Goal: Use online tool/utility: Utilize a website feature to perform a specific function

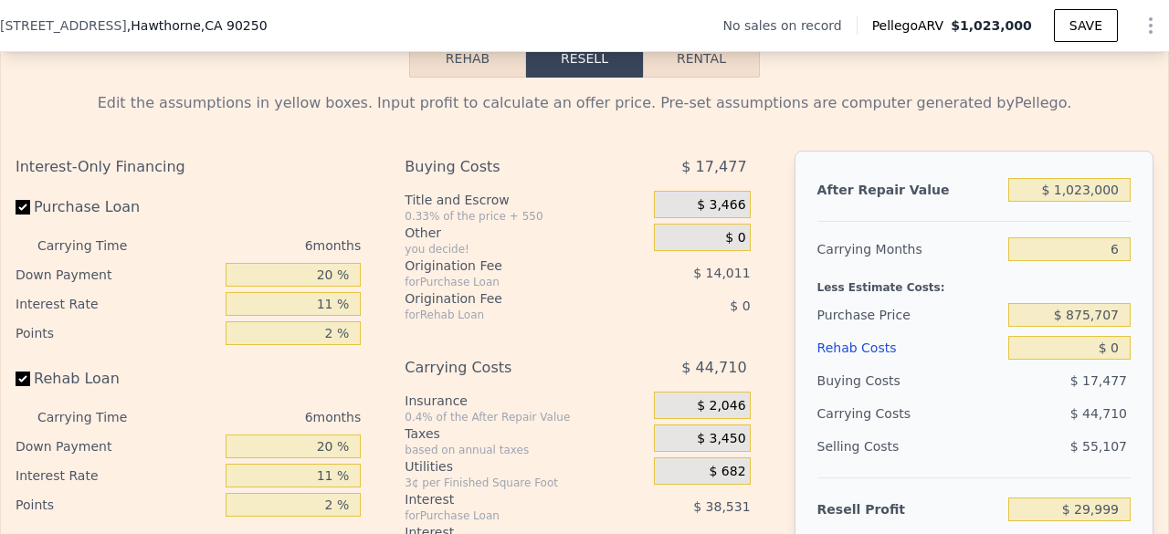
scroll to position [2540, 0]
drag, startPoint x: 1057, startPoint y: 211, endPoint x: 1163, endPoint y: 211, distance: 105.9
click at [1163, 211] on div "Search an address or region Solutions Company Open main menu Log In Free Accoun…" at bounding box center [584, 267] width 1169 height 534
type input "$ 1,250"
type input "-$ 935,217"
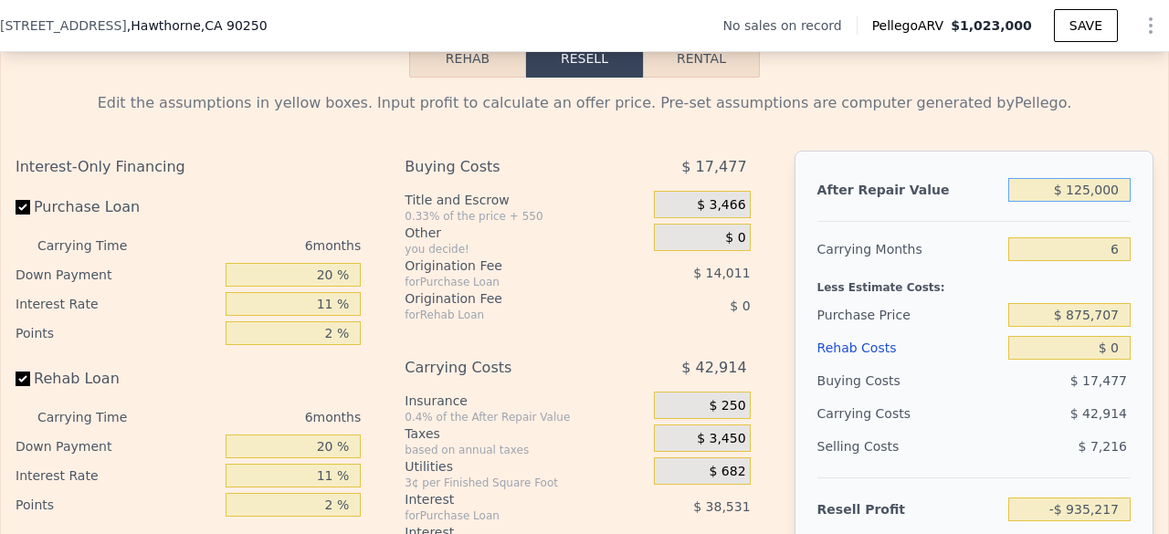
type input "$ 1,250,000"
type input "$ 244,439"
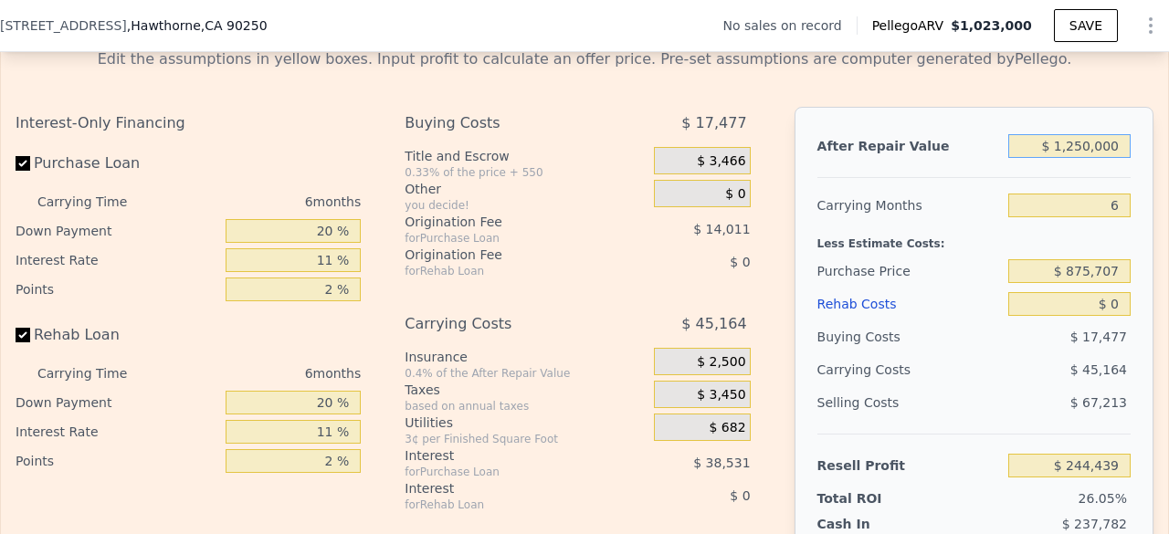
scroll to position [2595, 0]
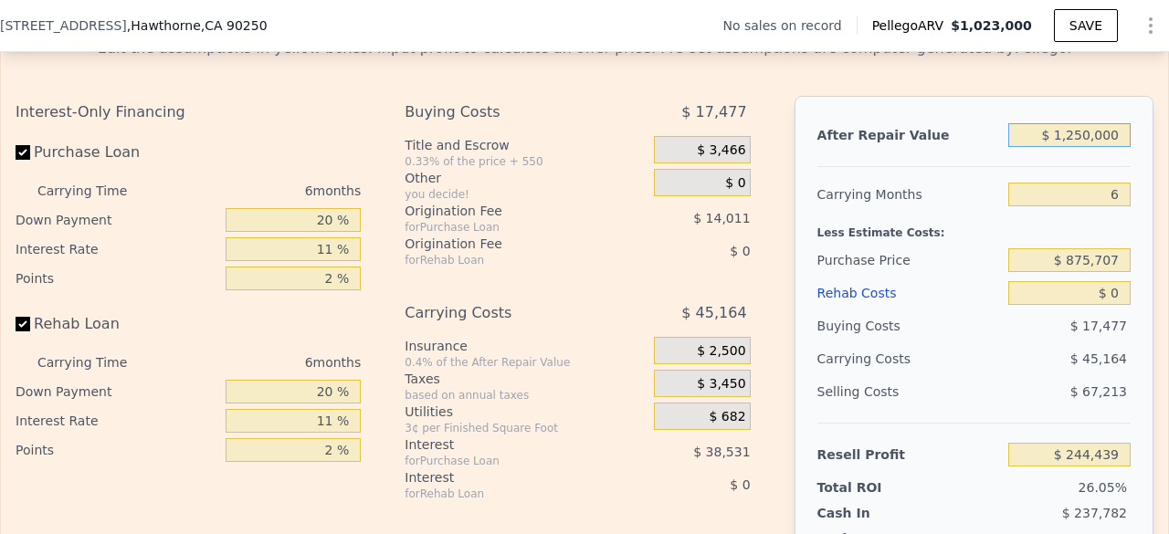
type input "$ 1,250,000"
click at [1090, 305] on input "$ 0" at bounding box center [1069, 293] width 122 height 24
type input "$ 10"
type input "$ 244,429"
type input "$ 150"
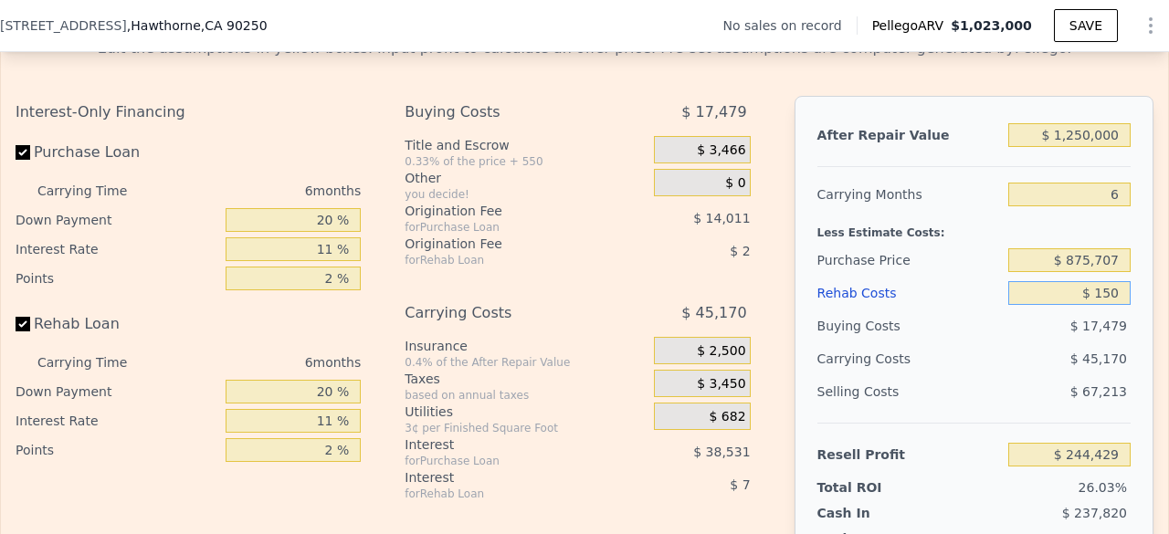
type input "$ 244,281"
type input "$ 15,000"
type input "$ 228,539"
type input "$ 150,000"
type input "$ 85,439"
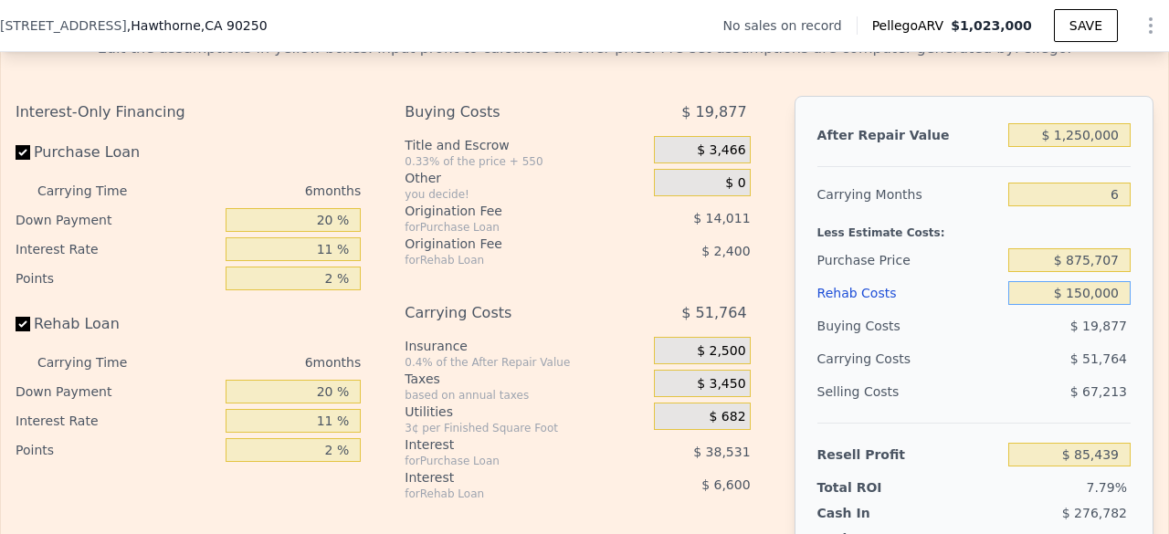
type input "$ 150,000"
click at [946, 342] on div "Buying Costs" at bounding box center [909, 326] width 184 height 33
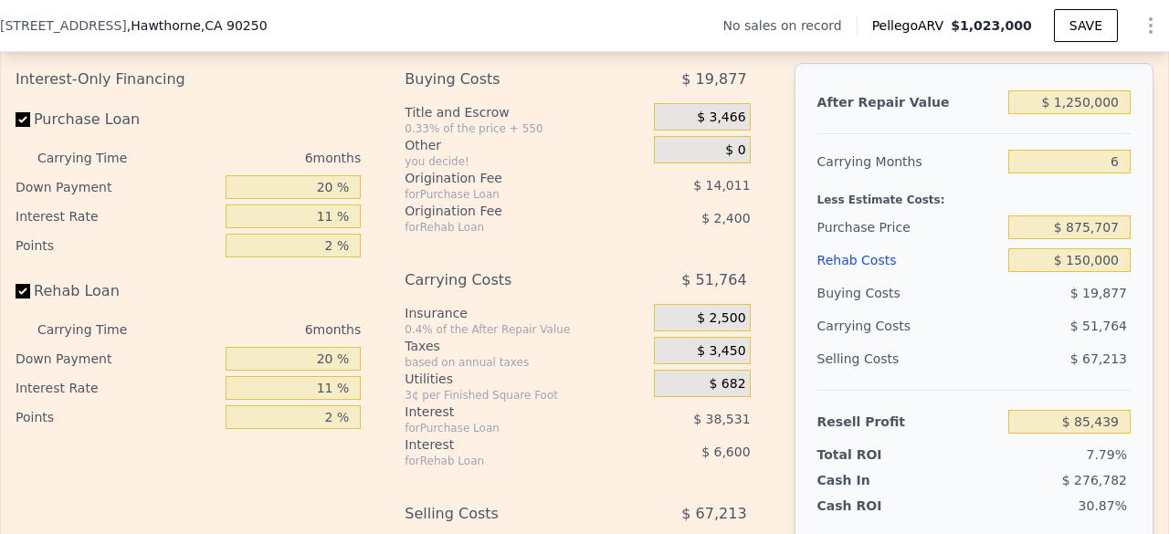
scroll to position [2626, 0]
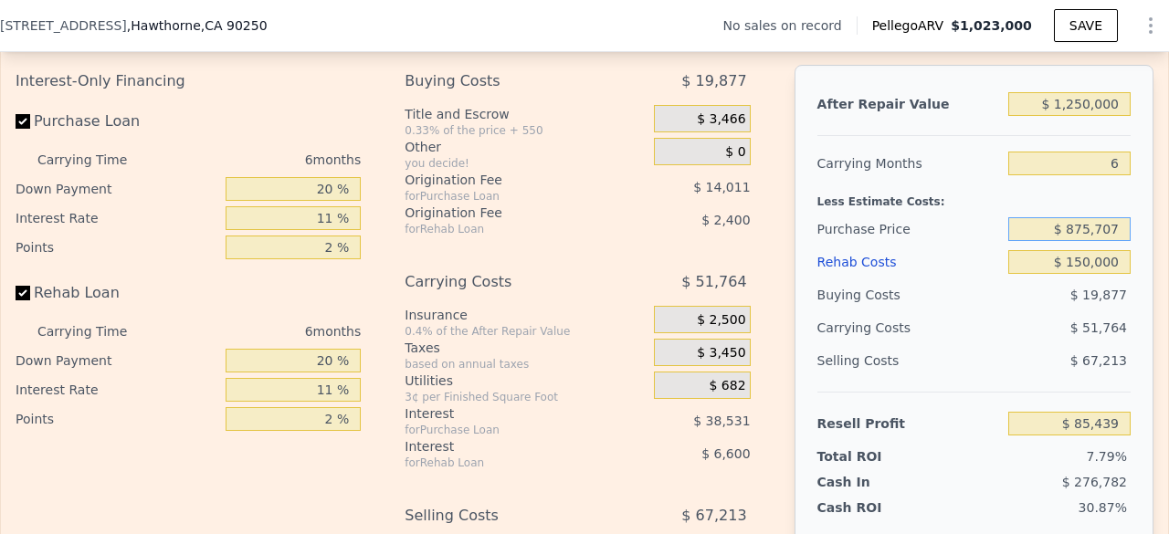
drag, startPoint x: 1067, startPoint y: 255, endPoint x: 1112, endPoint y: 264, distance: 46.6
click at [1112, 246] on div "$ 875,707" at bounding box center [1069, 229] width 122 height 33
type input "$ 880,000"
click at [918, 279] on div "Rehab Costs" at bounding box center [909, 262] width 184 height 33
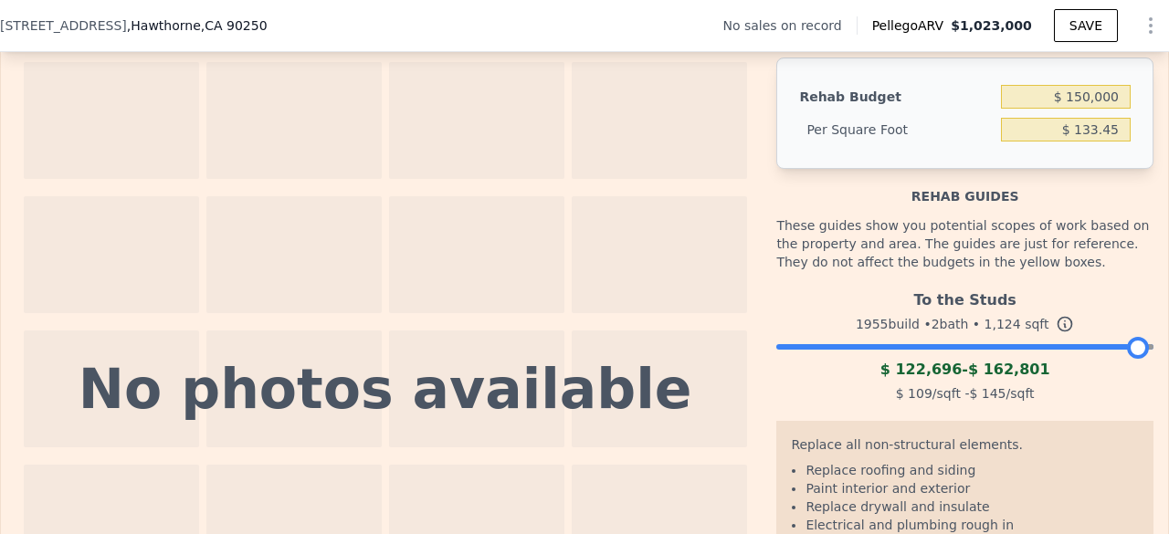
click at [854, 205] on div "Rehab guides" at bounding box center [964, 187] width 377 height 37
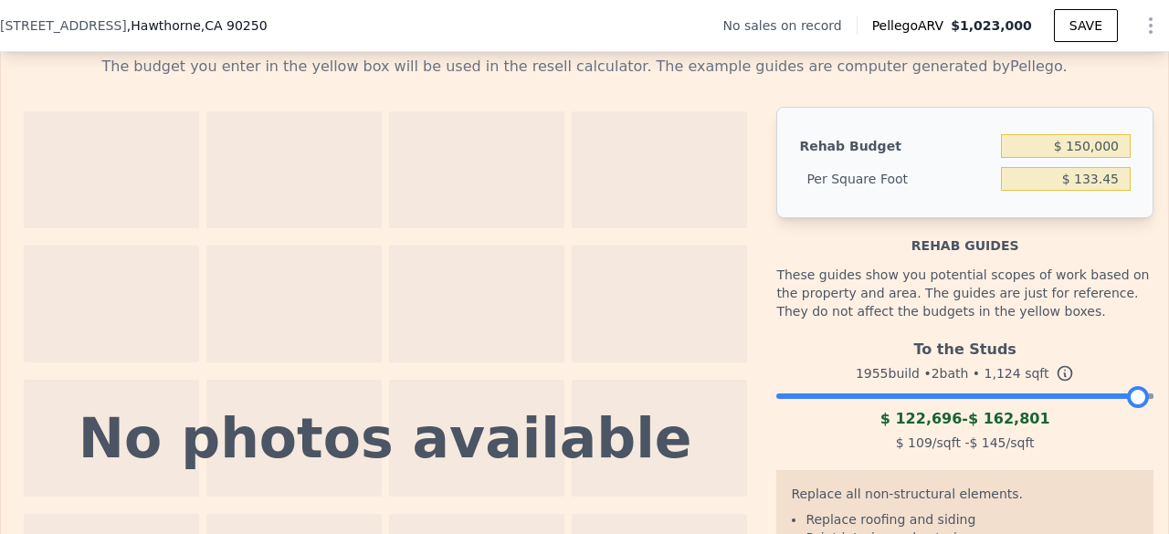
scroll to position [2577, 0]
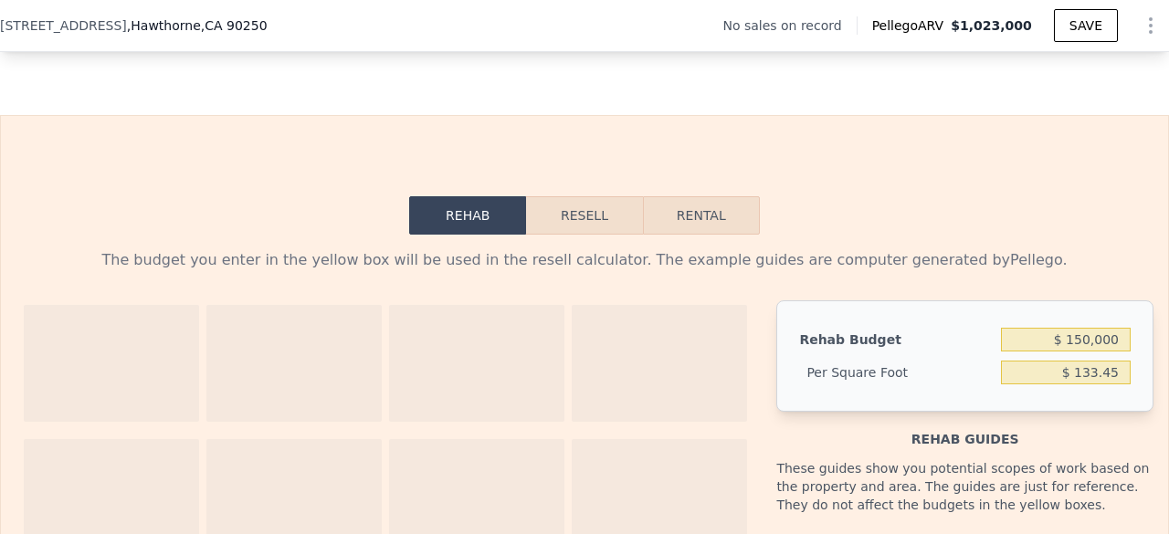
scroll to position [2352, 0]
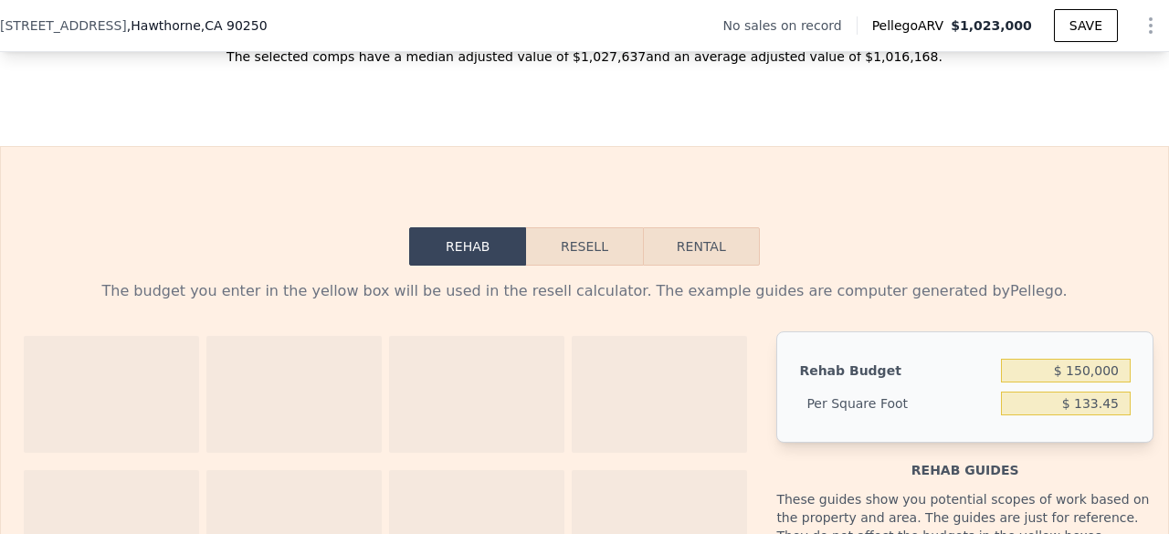
drag, startPoint x: 884, startPoint y: 328, endPoint x: 256, endPoint y: 331, distance: 628.2
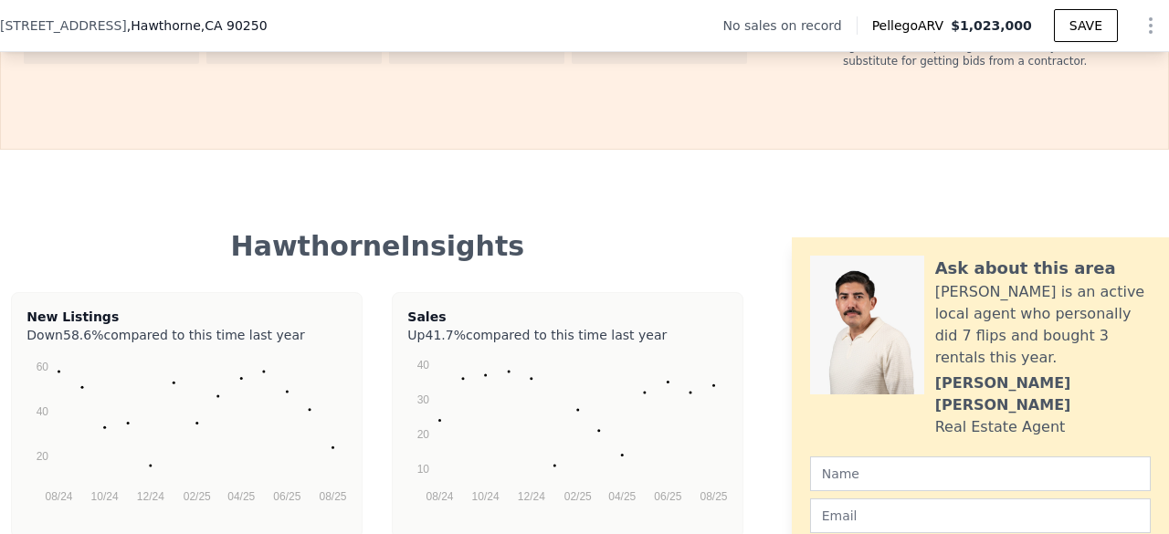
scroll to position [2880, 0]
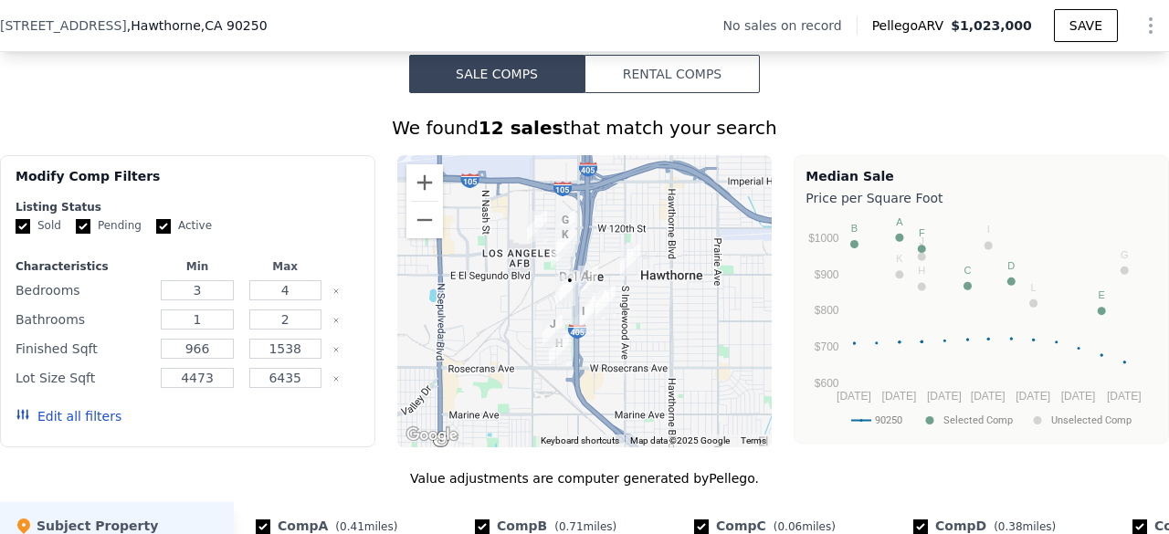
scroll to position [1441, 0]
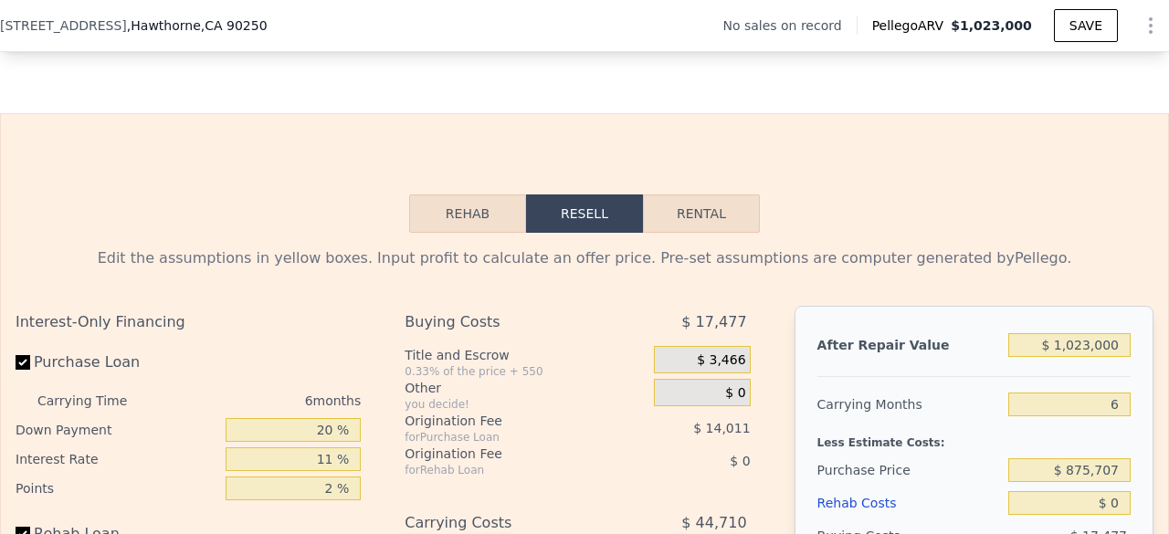
scroll to position [2553, 0]
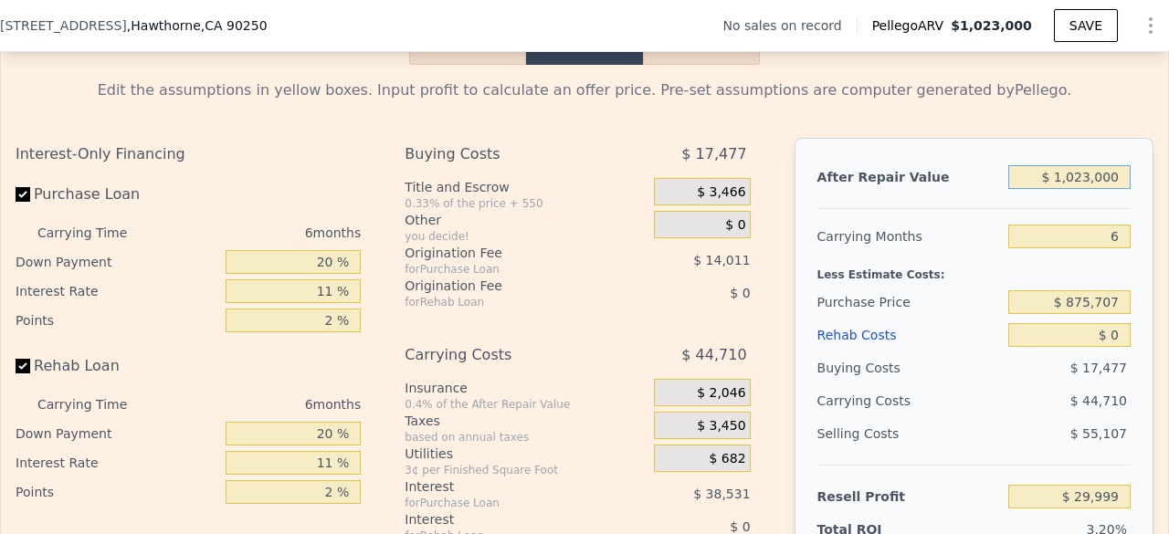
drag, startPoint x: 1061, startPoint y: 200, endPoint x: 1152, endPoint y: 192, distance: 91.7
click at [1152, 192] on div "Edit the assumptions in yellow boxes. Input profit to calculate an offer price.…" at bounding box center [584, 404] width 1167 height 679
type input "$ 1"
type input "-$ 936,397"
type input "$ 12"
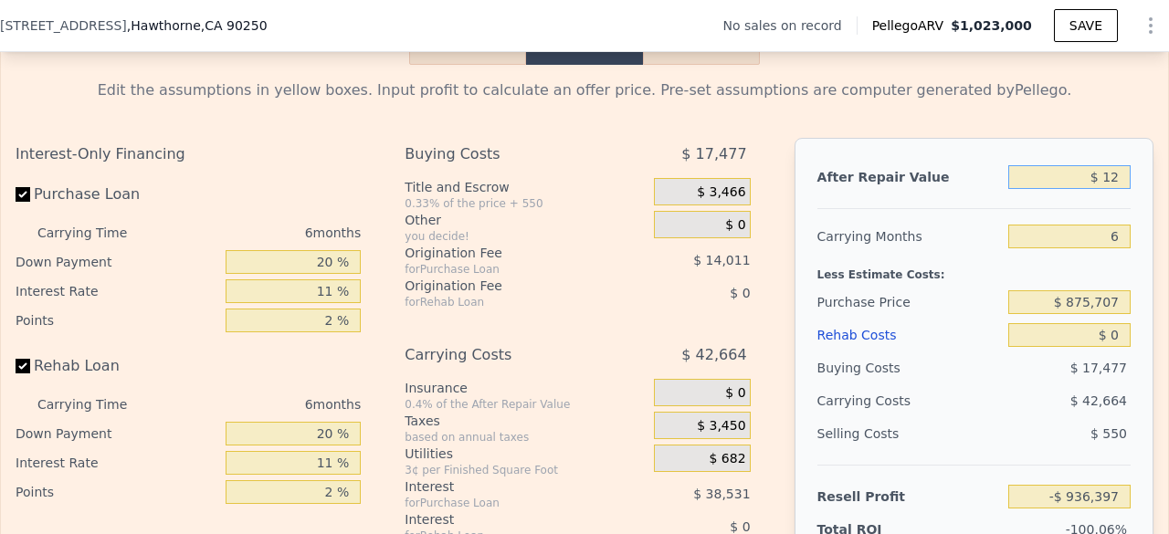
type input "-$ 936,386"
type input "$ 1,250"
type input "-$ 935,217"
type input "$ 12,500"
type input "-$ 924,591"
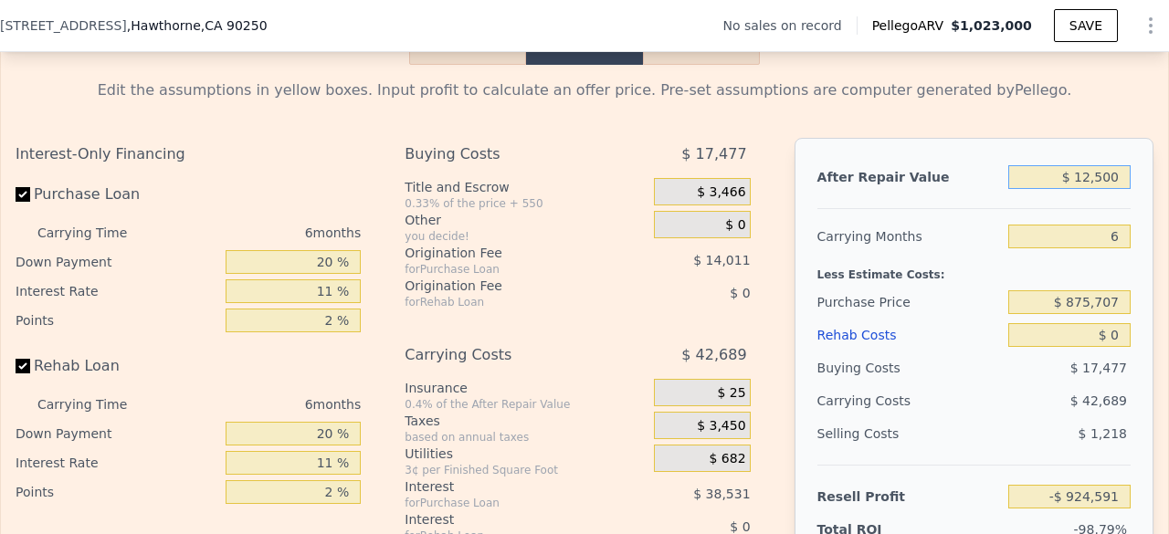
type input "$ 125,000"
type input "-$ 818,314"
type input "$ 1,250,000"
type input "$ 244,439"
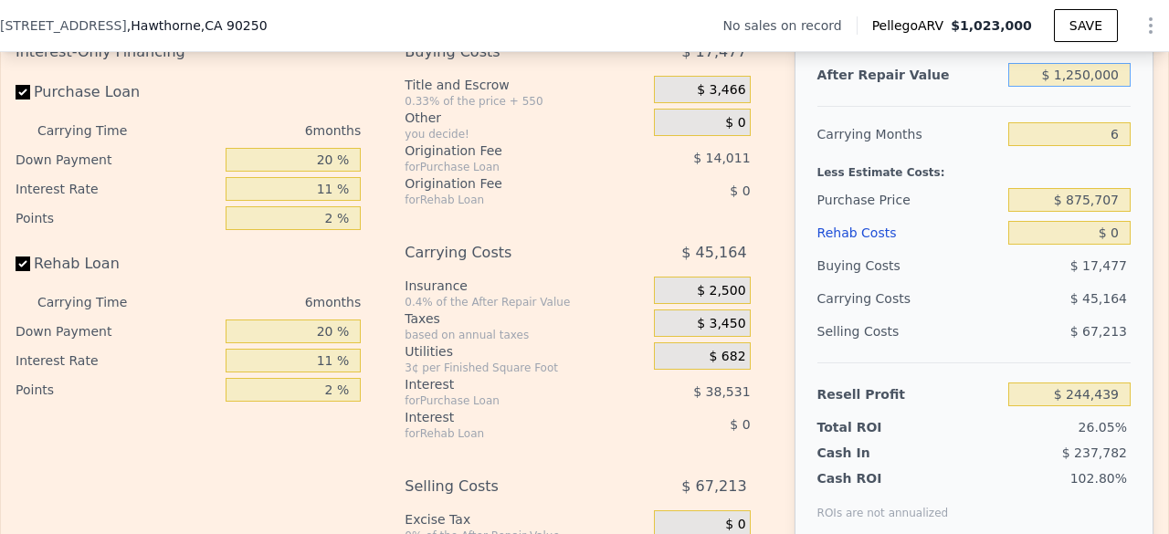
scroll to position [2655, 0]
type input "$ 1,250,000"
drag, startPoint x: 1070, startPoint y: 224, endPoint x: 1110, endPoint y: 224, distance: 40.2
click at [1110, 212] on input "$ 875,707" at bounding box center [1069, 200] width 122 height 24
type input "$ 880,000"
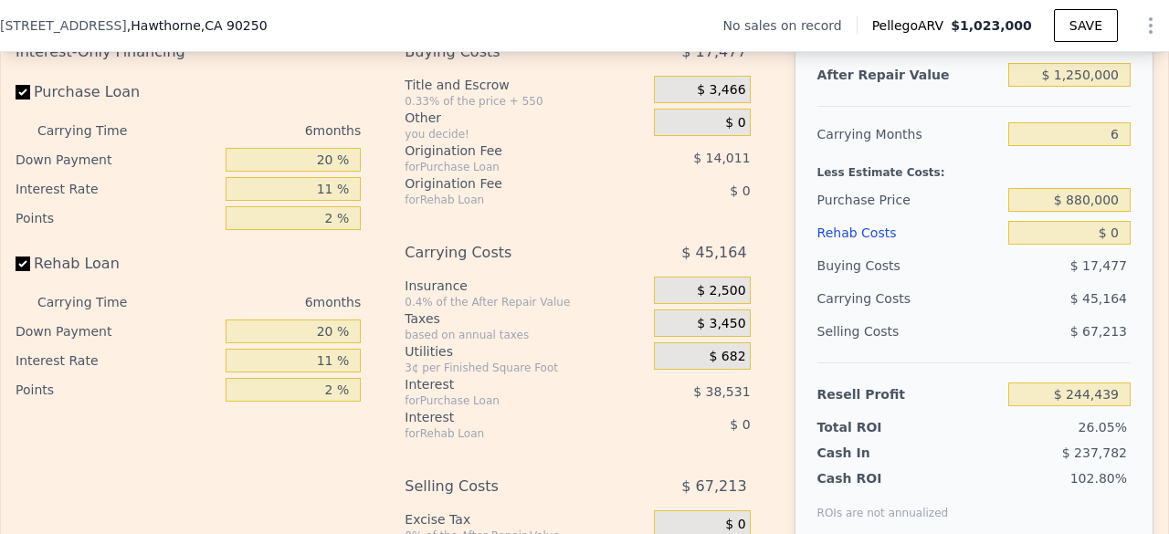
click at [1123, 236] on div "After Repair Value $ 1,250,000 Carrying Months 6 Less Estimate Costs: Purchase …" at bounding box center [973, 290] width 359 height 508
type input "$ 239,877"
click at [1101, 245] on input "$ 0" at bounding box center [1069, 233] width 122 height 24
type input "$ 150"
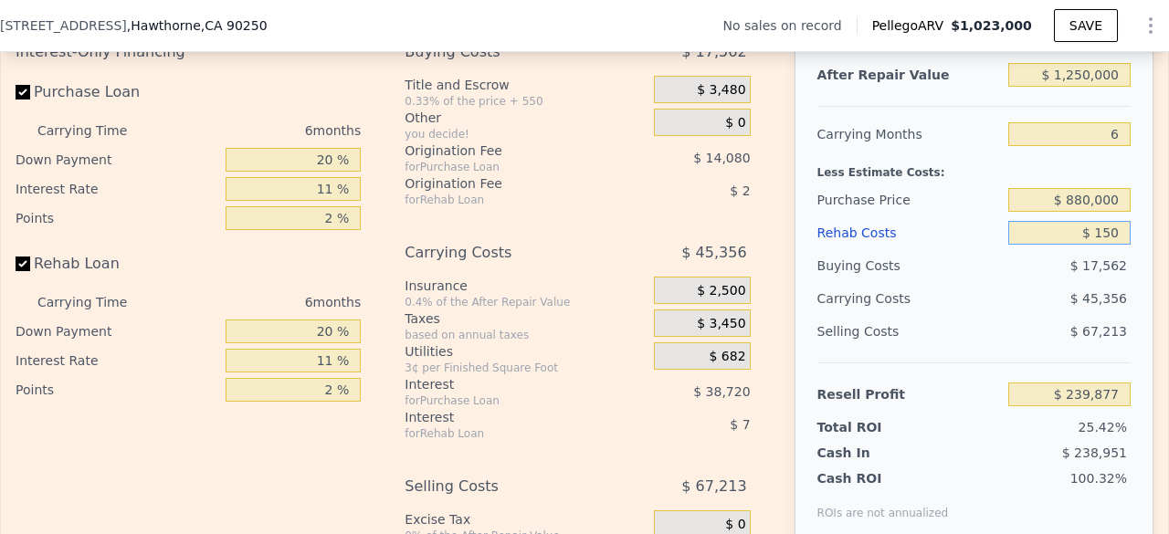
type input "$ 239,719"
type input "$ 1,500"
type input "$ 238,287"
type input "$ 15,000"
type input "$ 223,977"
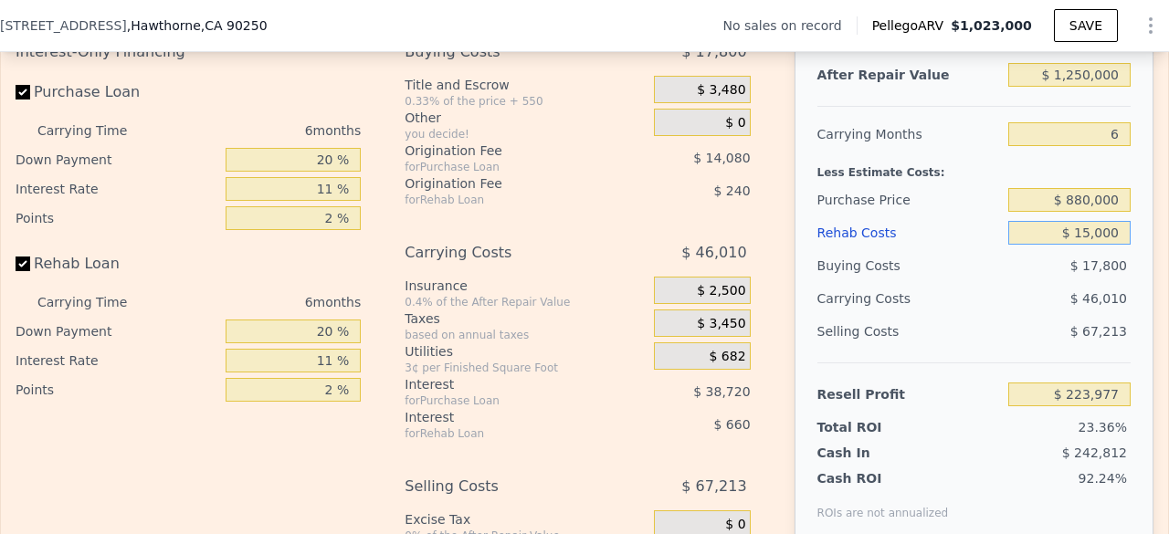
type input "$ 150,000"
type input "$ 80,877"
type input "$ 150,000"
click at [1138, 291] on div "After Repair Value $ 1,250,000 Carrying Months 6 Less Estimate Costs: Purchase …" at bounding box center [973, 290] width 359 height 508
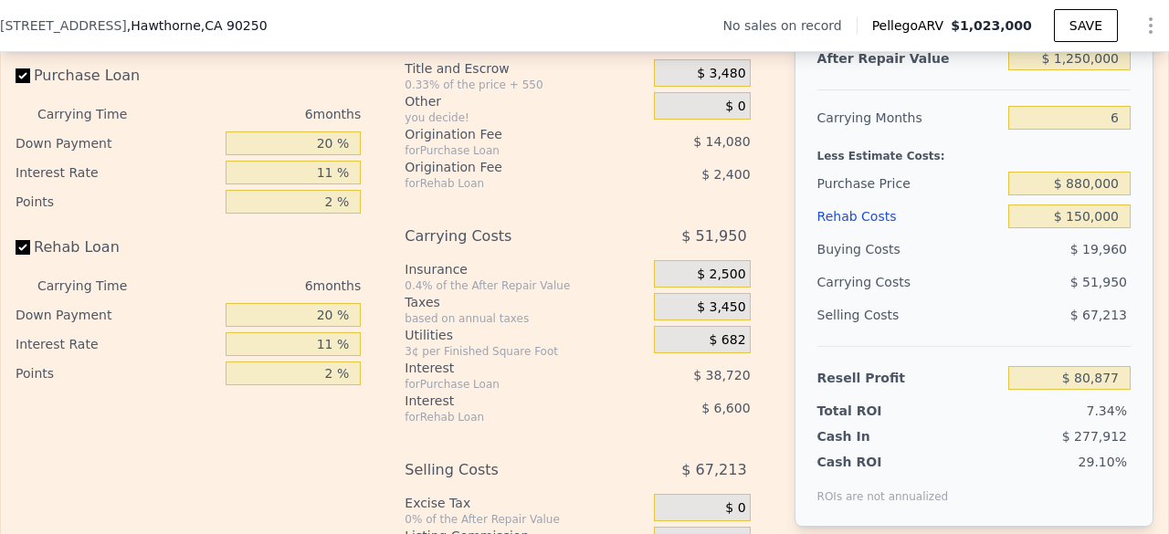
scroll to position [2674, 0]
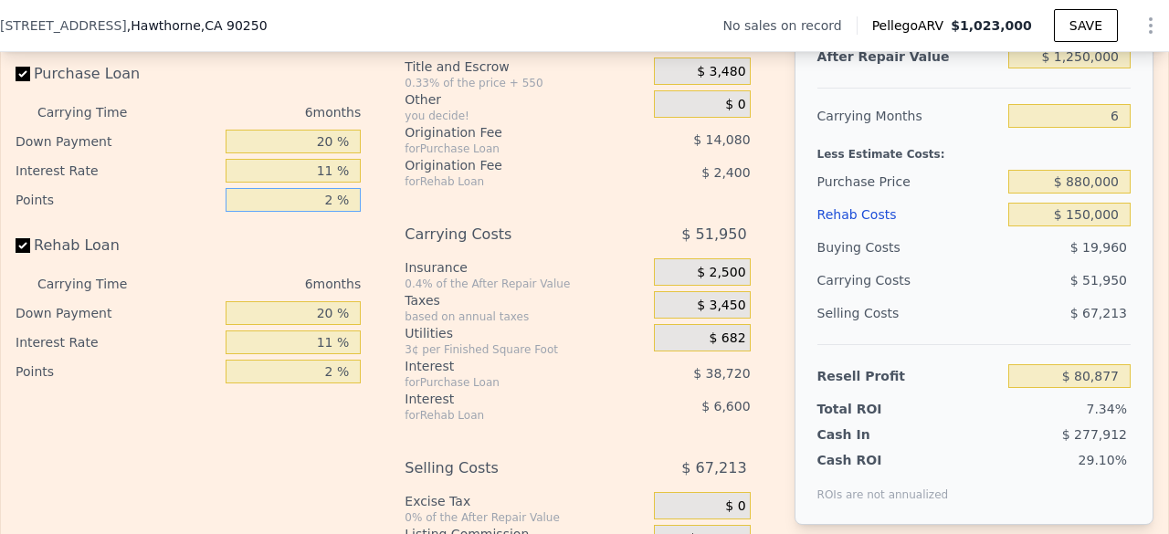
click at [329, 212] on input "2 %" at bounding box center [293, 200] width 135 height 24
type input "1 %"
type input "$ 87,917"
type input "1.3 %"
type input "$ 85,805"
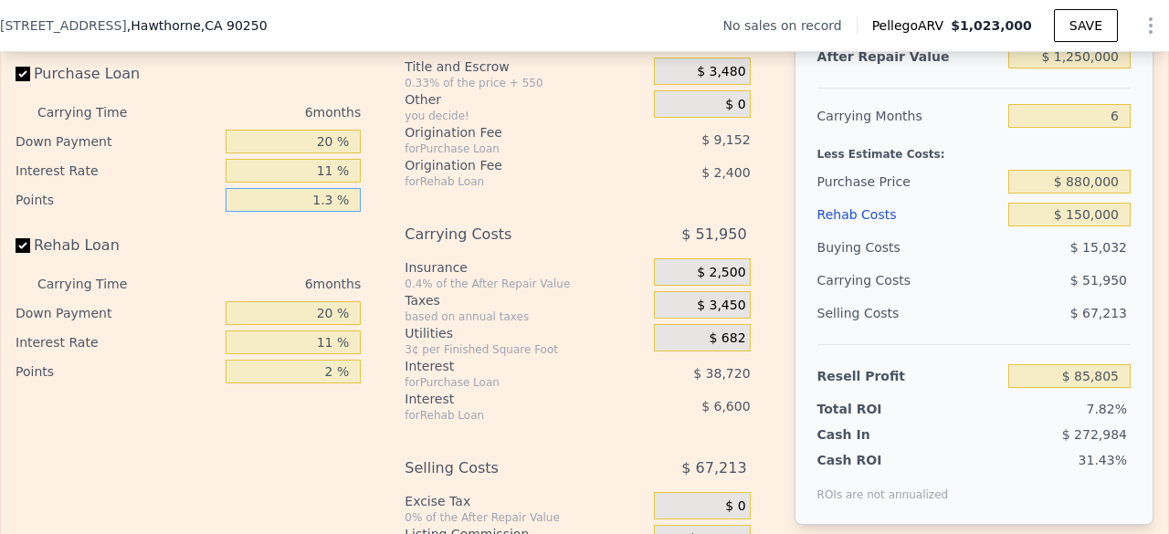
type input "1.3 %"
click at [294, 239] on div "Interest-Only Financing Purchase Loan Carrying Time 6 months Down Payment 20 % …" at bounding box center [188, 201] width 345 height 369
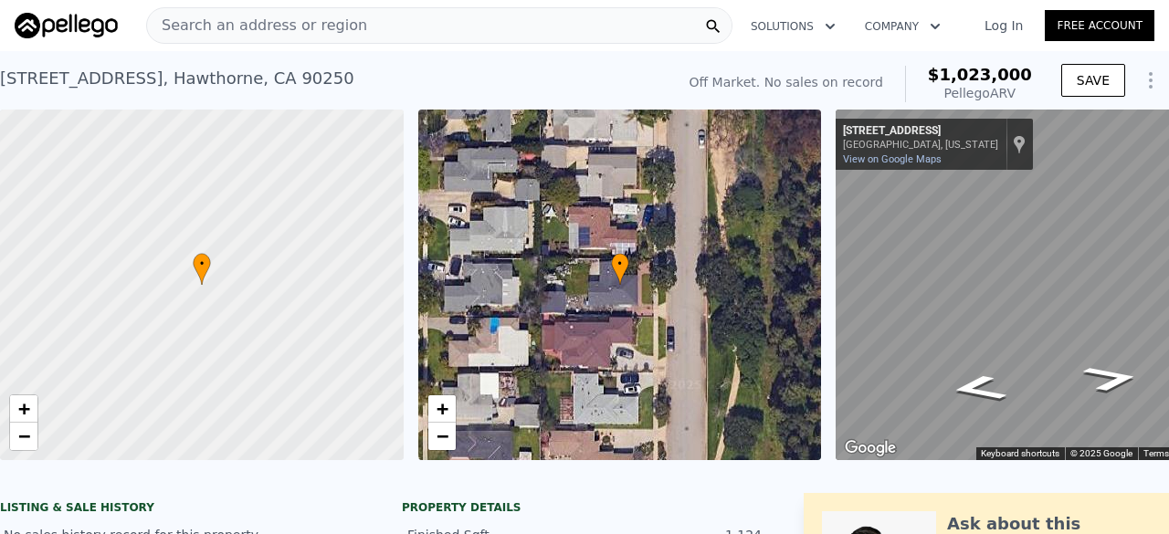
scroll to position [0, 106]
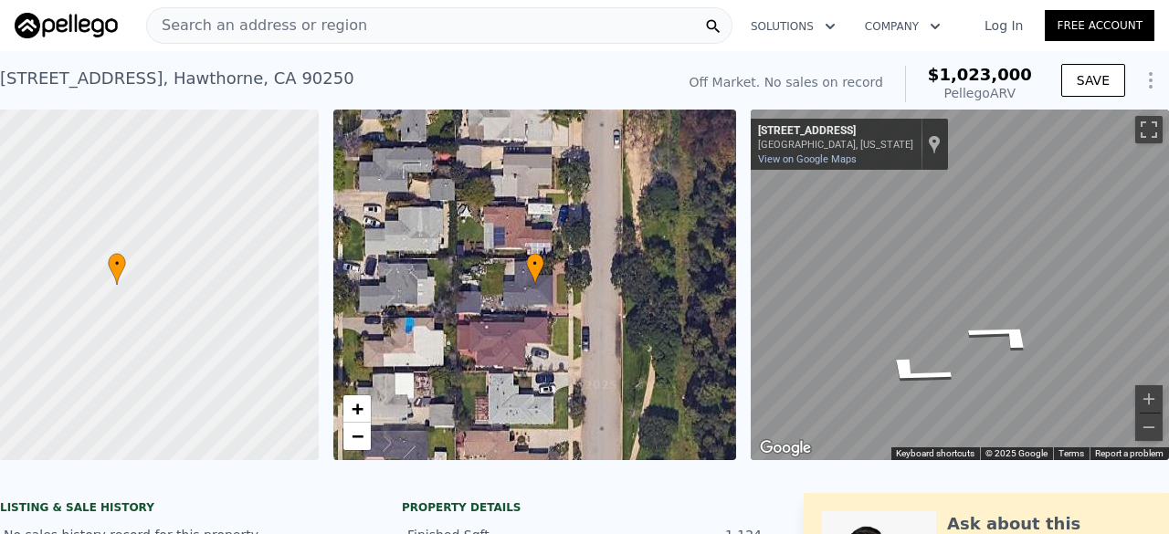
click at [743, 351] on div "← Move left → Move right ↑ Move up ↓ Move down + Zoom in - Zoom out [STREET_ADD…" at bounding box center [952, 285] width 418 height 351
type input "$ 1,023,000"
type input "$ 0"
type input "$ 29,999"
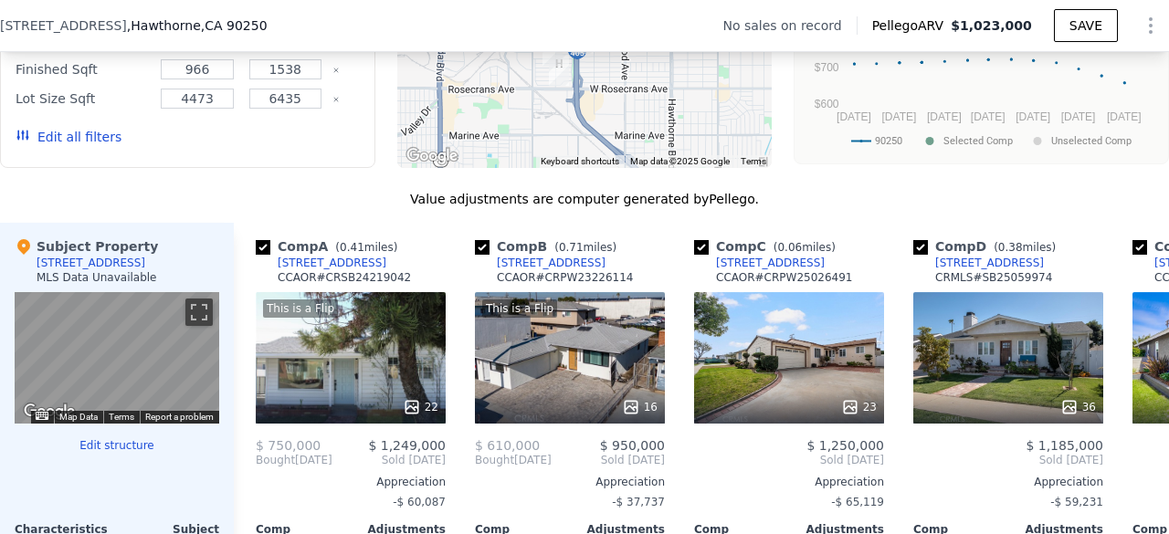
scroll to position [1740, 0]
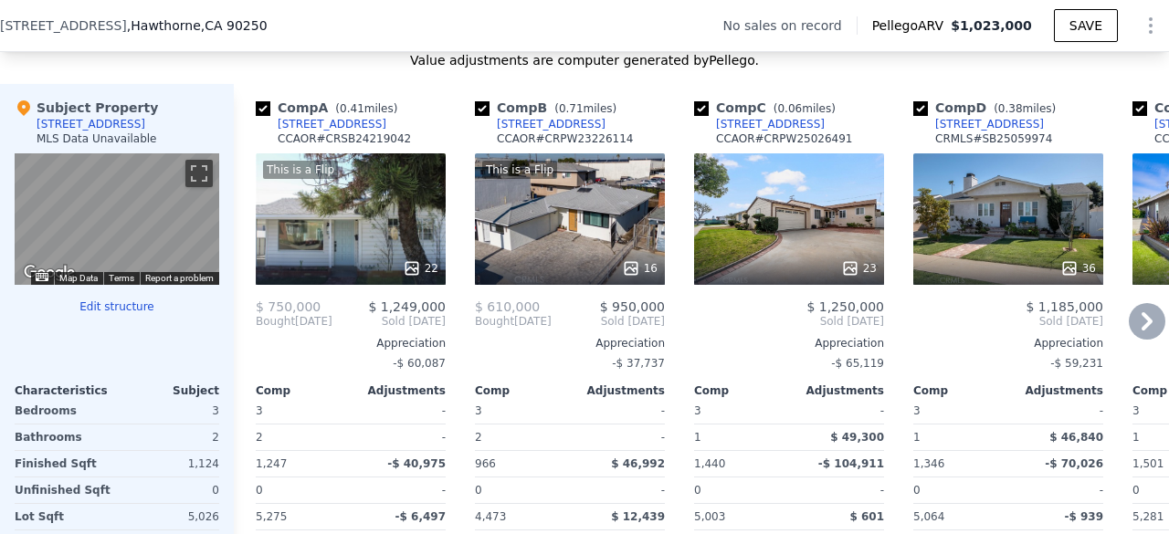
click at [825, 237] on div "23" at bounding box center [789, 218] width 190 height 131
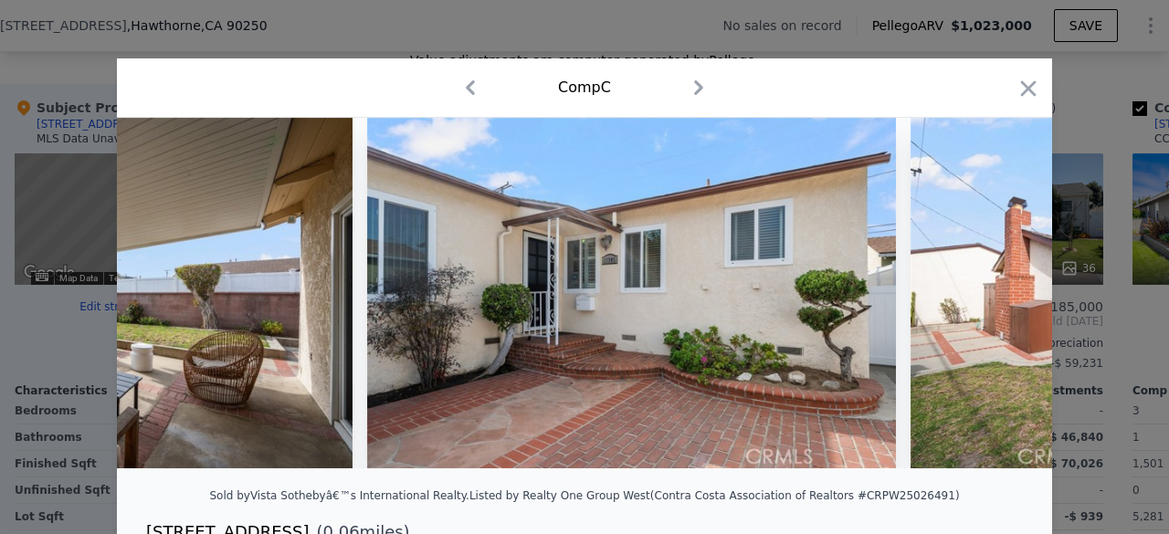
scroll to position [0, 11225]
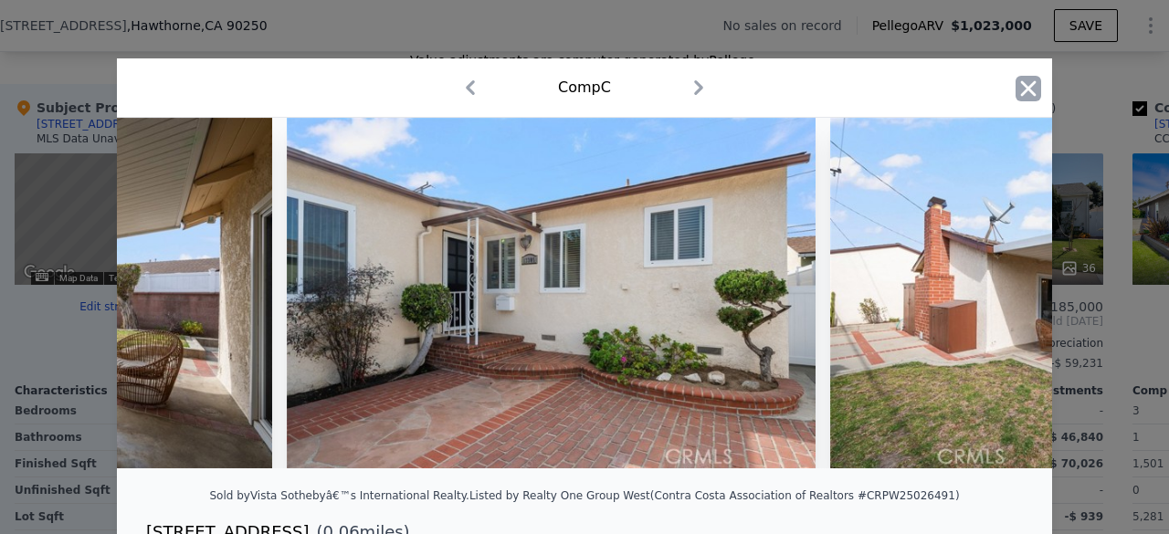
click at [1018, 81] on icon "button" at bounding box center [1028, 89] width 26 height 26
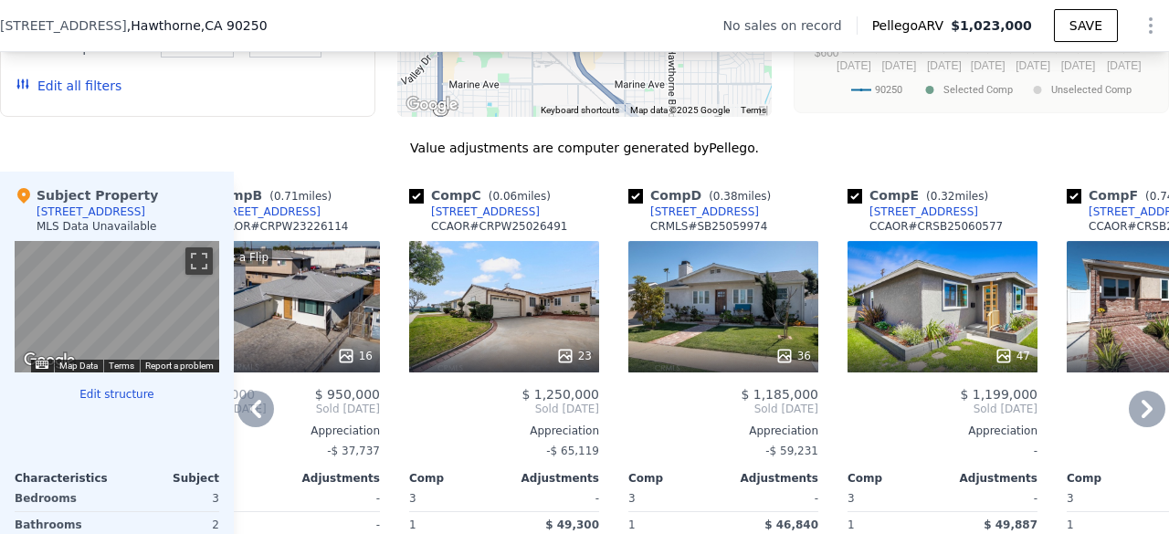
scroll to position [1651, 0]
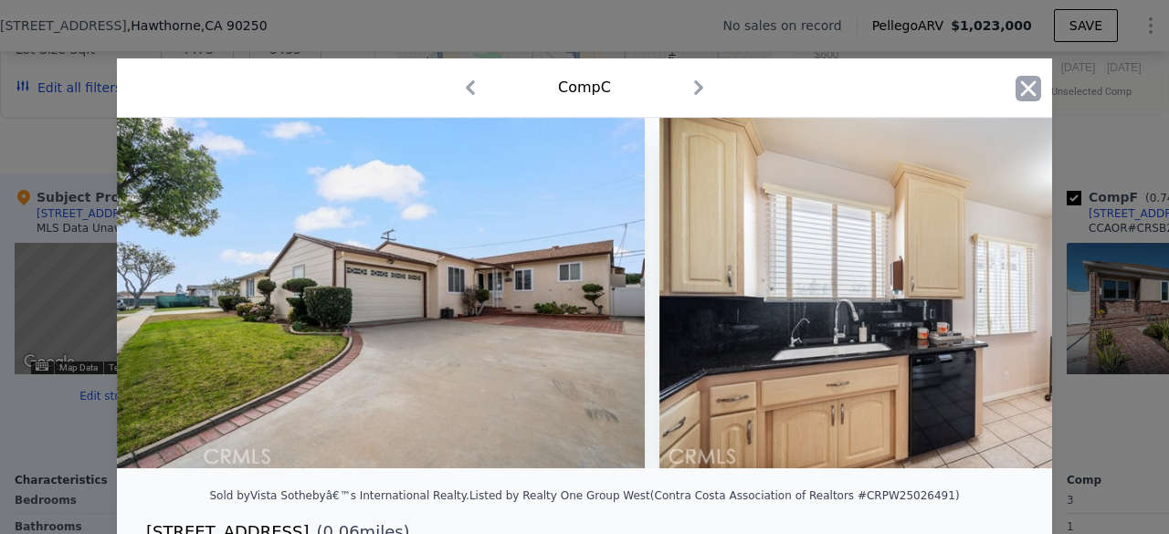
click at [1017, 83] on icon "button" at bounding box center [1028, 89] width 26 height 26
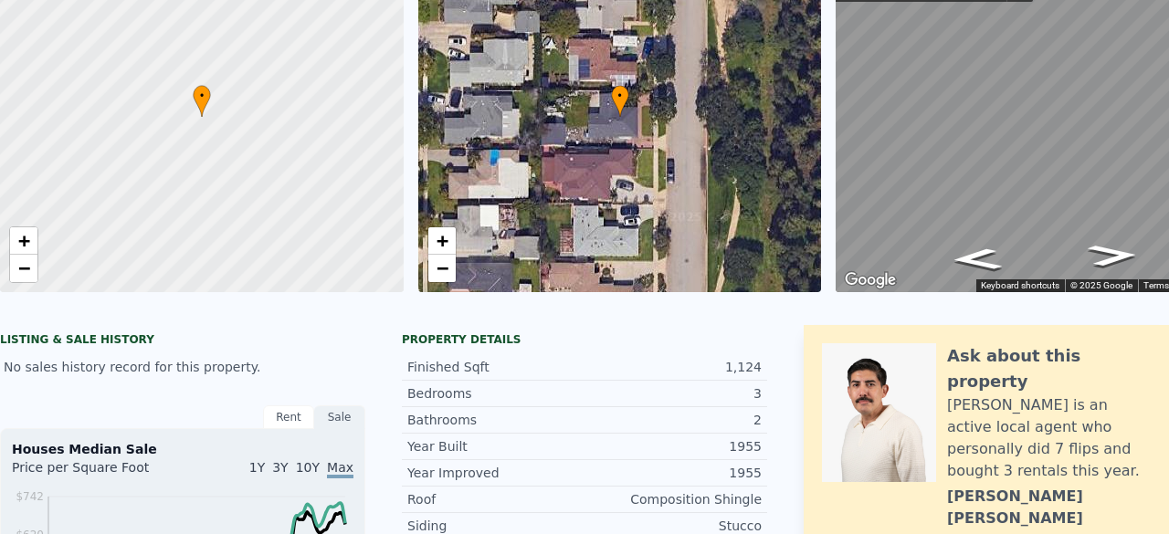
scroll to position [6, 0]
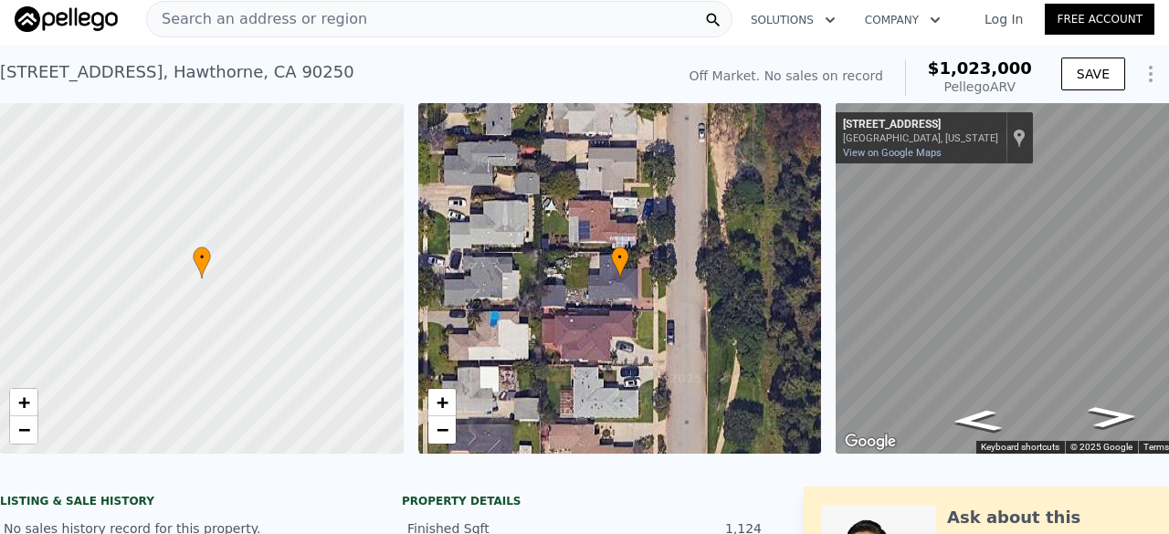
click at [457, 14] on div "Search an address or region" at bounding box center [439, 19] width 586 height 37
